Goal: Use online tool/utility: Utilize a website feature to perform a specific function

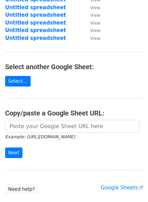
scroll to position [69, 0]
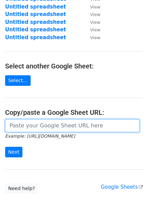
click at [74, 128] on input "url" at bounding box center [72, 125] width 134 height 13
paste input "[URL][DOMAIN_NAME]"
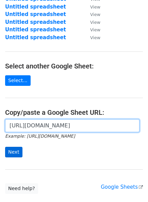
type input "[URL][DOMAIN_NAME]"
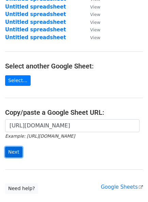
scroll to position [0, 0]
click at [14, 150] on input "Next" at bounding box center [13, 152] width 17 height 11
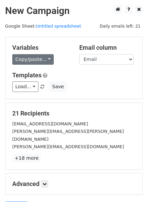
click at [25, 61] on link "Copy/paste..." at bounding box center [33, 59] width 42 height 11
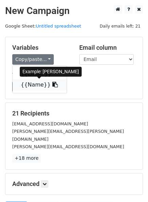
click at [30, 82] on link "{{Name}}" at bounding box center [40, 84] width 54 height 11
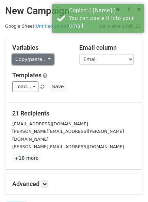
click at [41, 60] on link "Copy/paste..." at bounding box center [33, 59] width 42 height 11
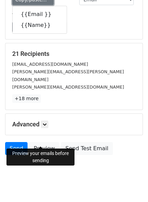
scroll to position [61, 0]
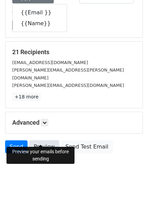
click at [44, 140] on link "Preview" at bounding box center [44, 146] width 30 height 13
